Goal: Task Accomplishment & Management: Manage account settings

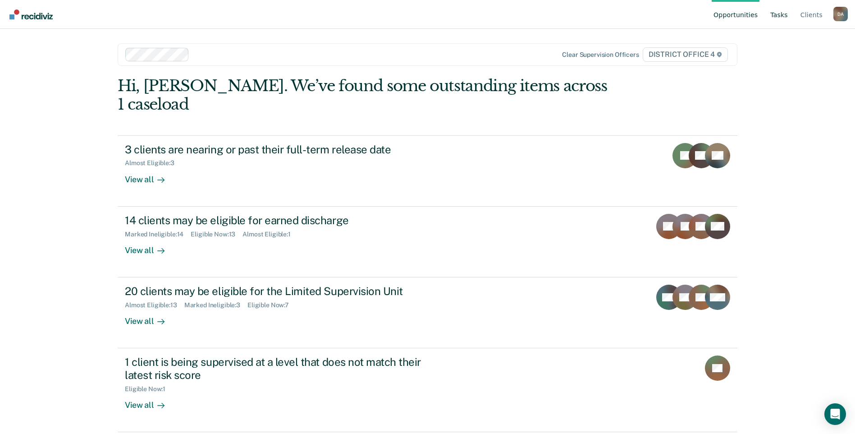
click at [784, 16] on link "Tasks" at bounding box center [779, 14] width 21 height 29
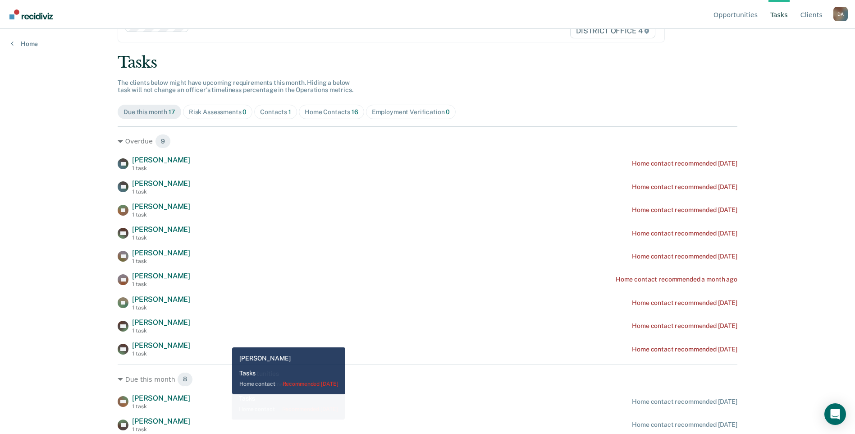
scroll to position [45, 0]
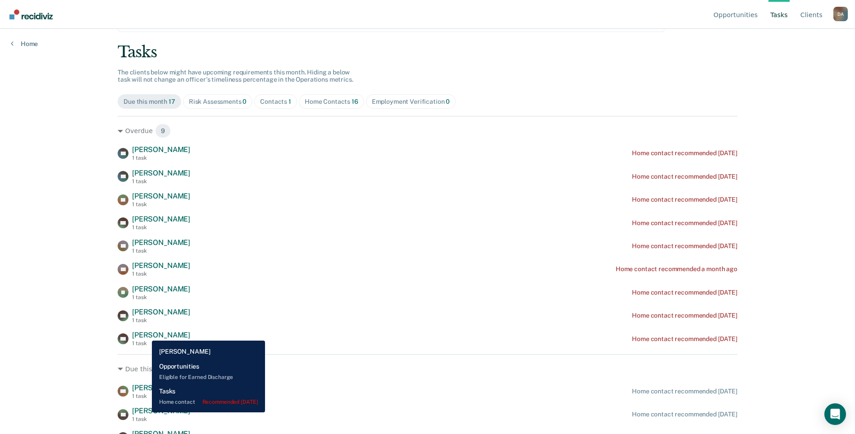
click at [146, 334] on span "Alain Ngonda" at bounding box center [161, 335] width 58 height 9
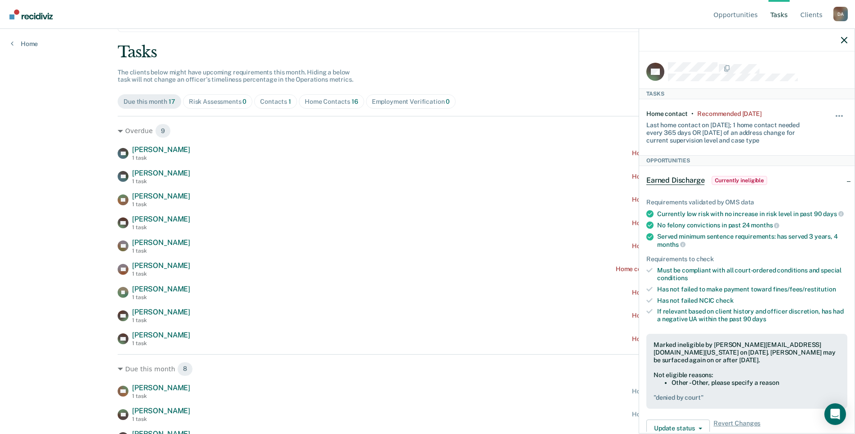
click at [751, 72] on div at bounding box center [757, 68] width 179 height 12
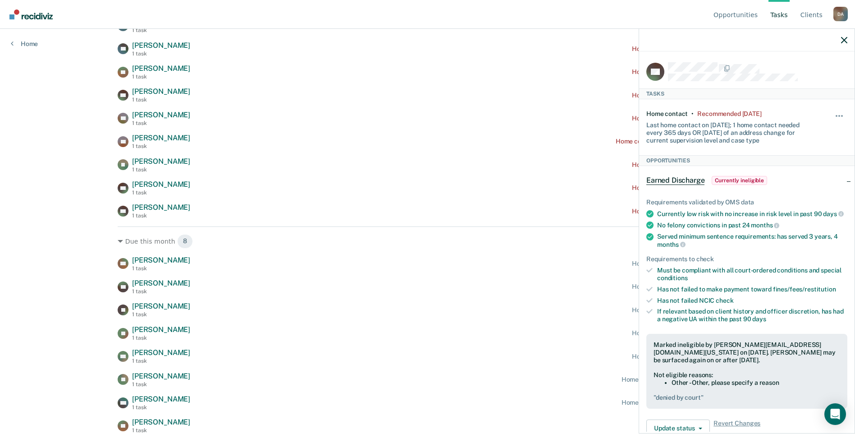
scroll to position [128, 0]
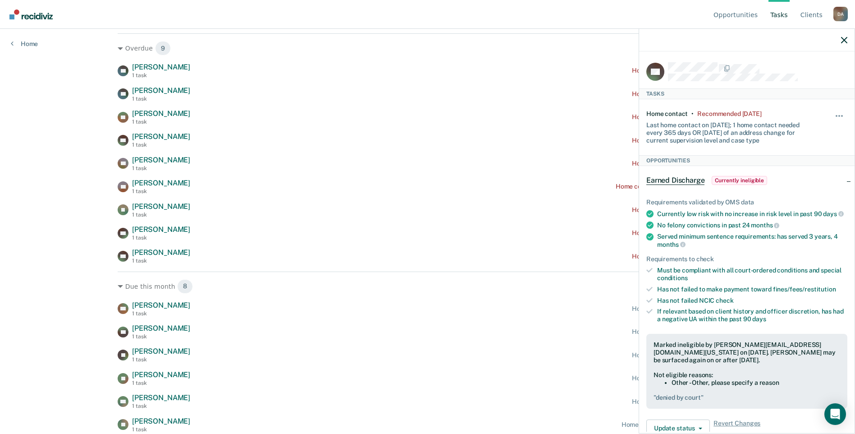
click at [30, 286] on div "Opportunities Tasks Client s Daniluc, Adrian D A Profile How it works Log Out H…" at bounding box center [427, 89] width 855 height 434
click at [846, 39] on icon "button" at bounding box center [844, 40] width 6 height 6
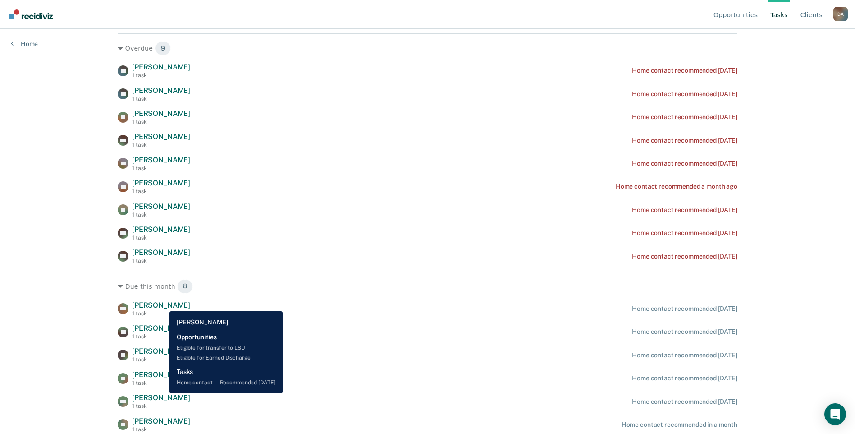
click at [163, 304] on span "Charles Dringle" at bounding box center [161, 305] width 58 height 9
